Goal: Find contact information: Find contact information

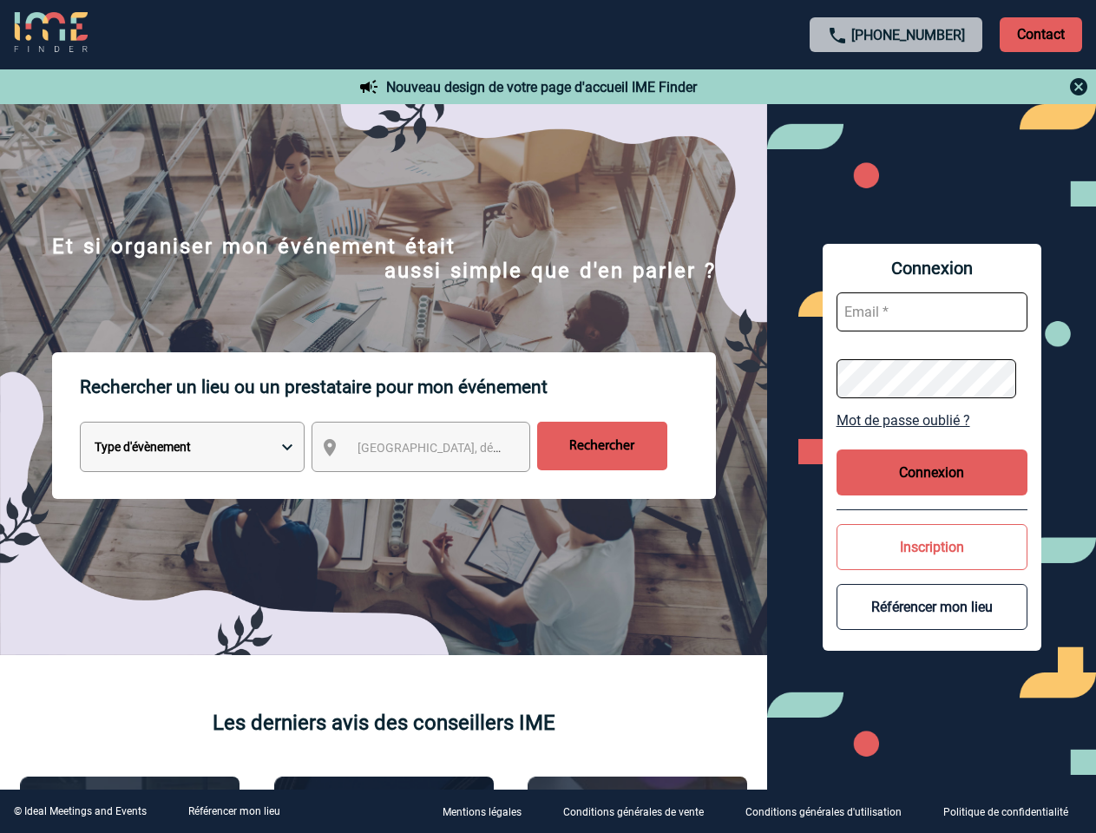
click at [548, 417] on p "Rechercher un lieu ou un prestataire pour mon événement" at bounding box center [398, 386] width 636 height 69
click at [1041, 34] on p "Contact" at bounding box center [1041, 34] width 82 height 35
click at [897, 87] on div at bounding box center [897, 86] width 386 height 21
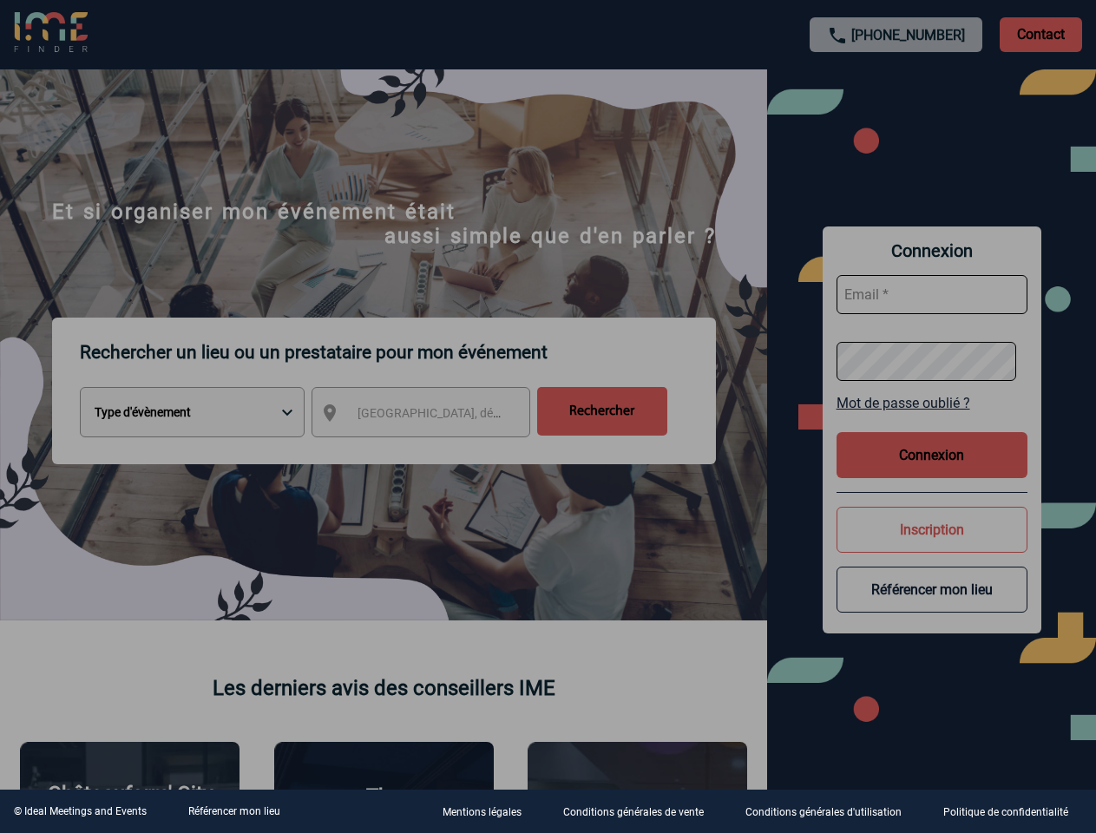
click at [437, 451] on div at bounding box center [548, 416] width 1096 height 833
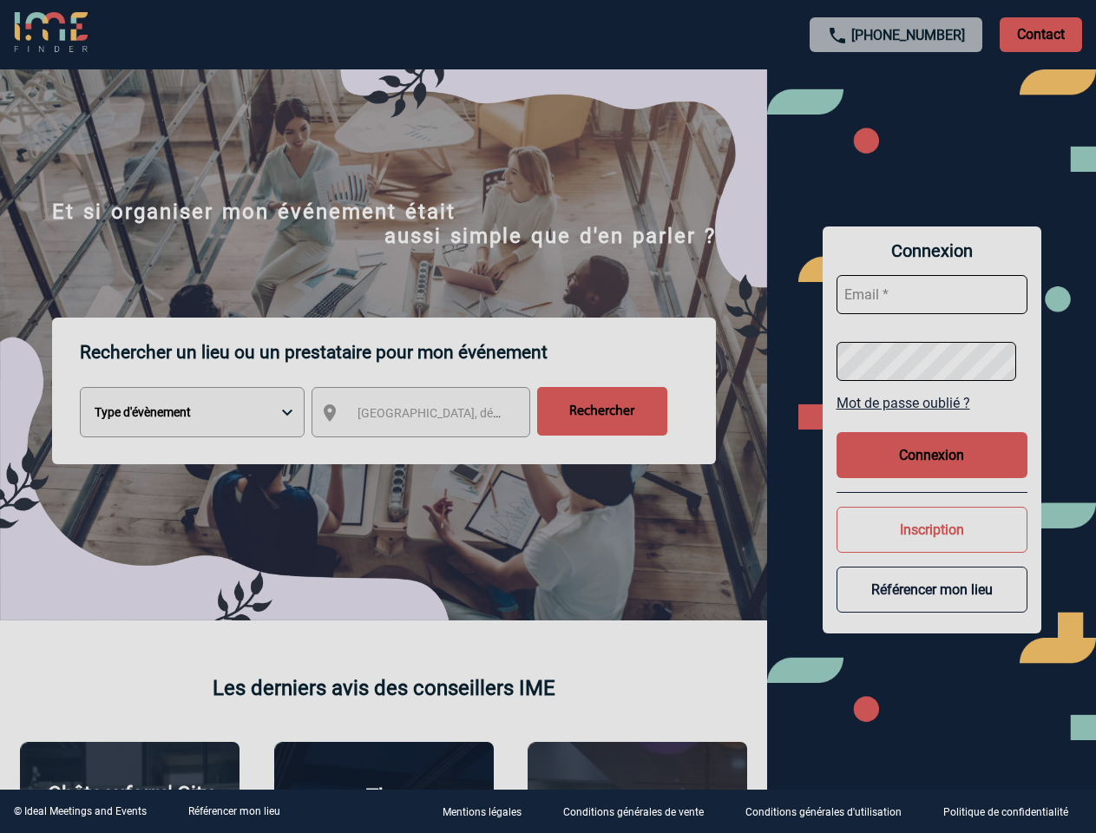
click at [932, 420] on body "[PHONE_NUMBER] Contact Contact Nouveau design de votre page d'accueil IME Finde…" at bounding box center [548, 416] width 1096 height 833
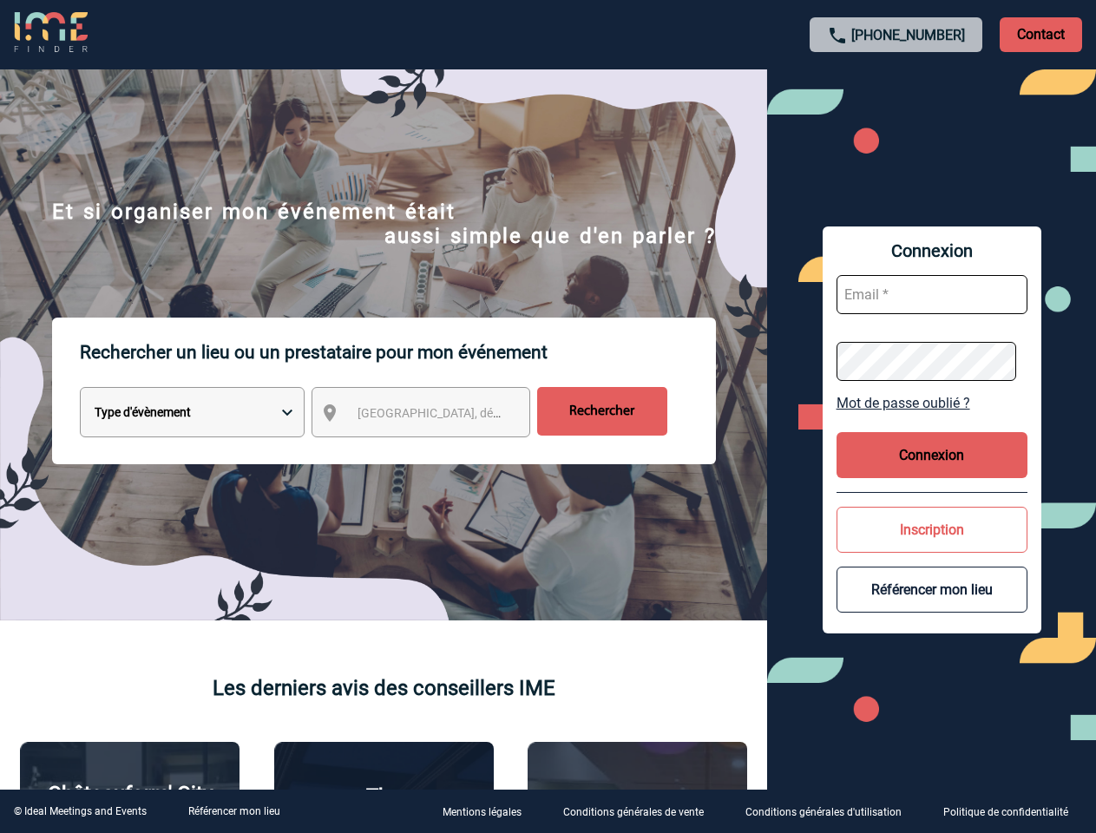
click at [932, 472] on button "Connexion" at bounding box center [932, 455] width 191 height 46
click at [932, 547] on button "Inscription" at bounding box center [932, 530] width 191 height 46
click at [932, 607] on div at bounding box center [521, 396] width 1043 height 793
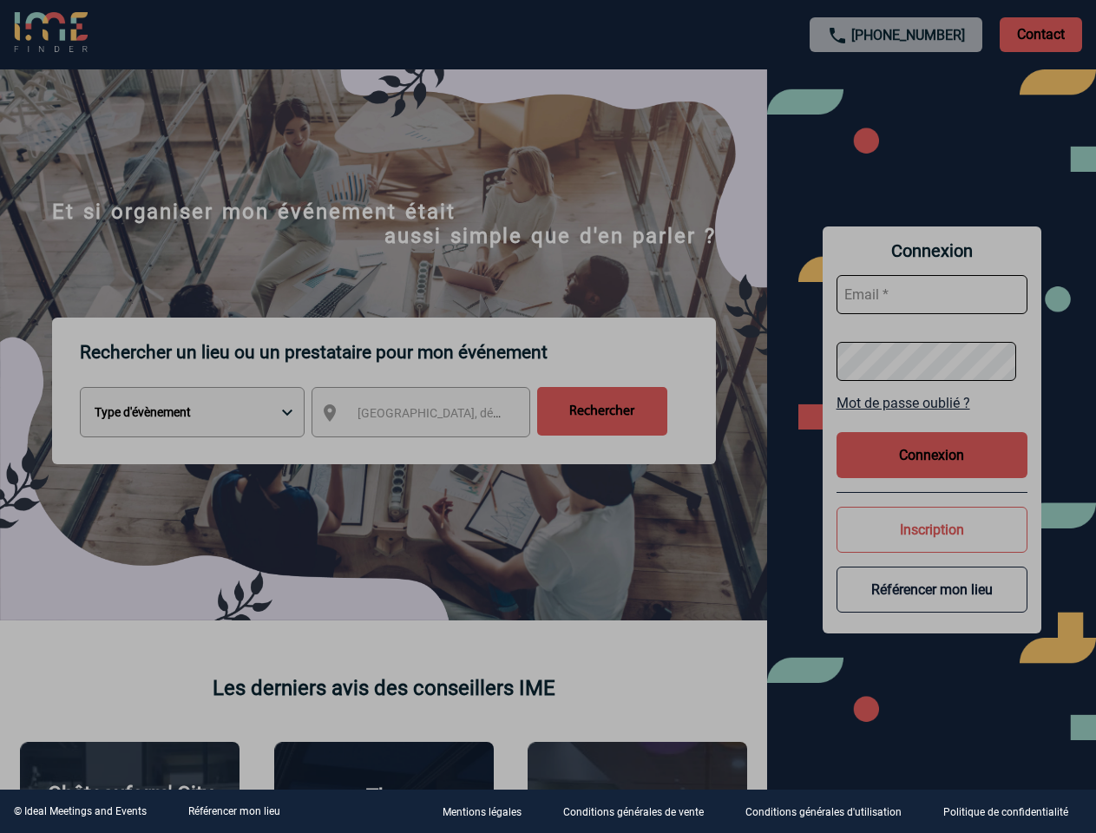
click at [234, 812] on link "Référencer mon lieu" at bounding box center [234, 812] width 92 height 12
